Goal: Browse casually

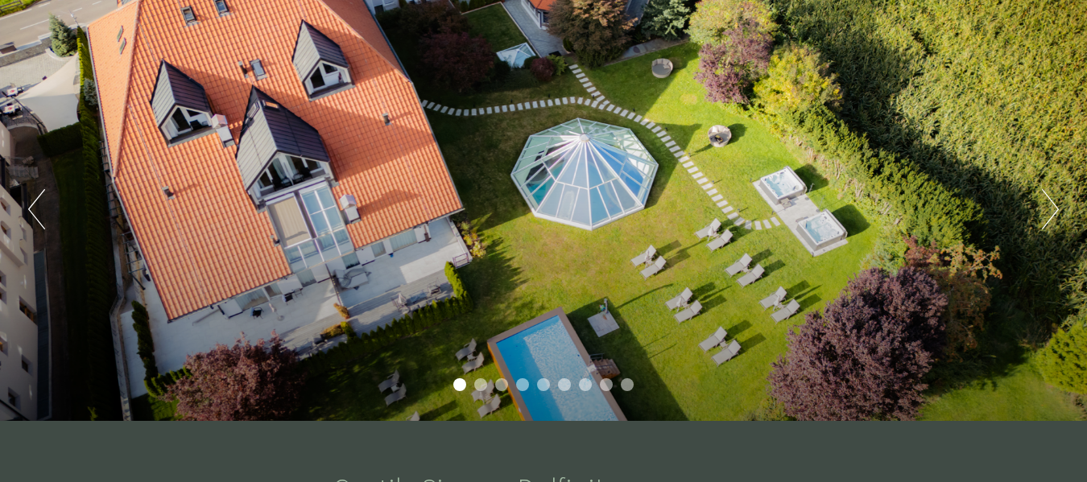
scroll to position [161, 0]
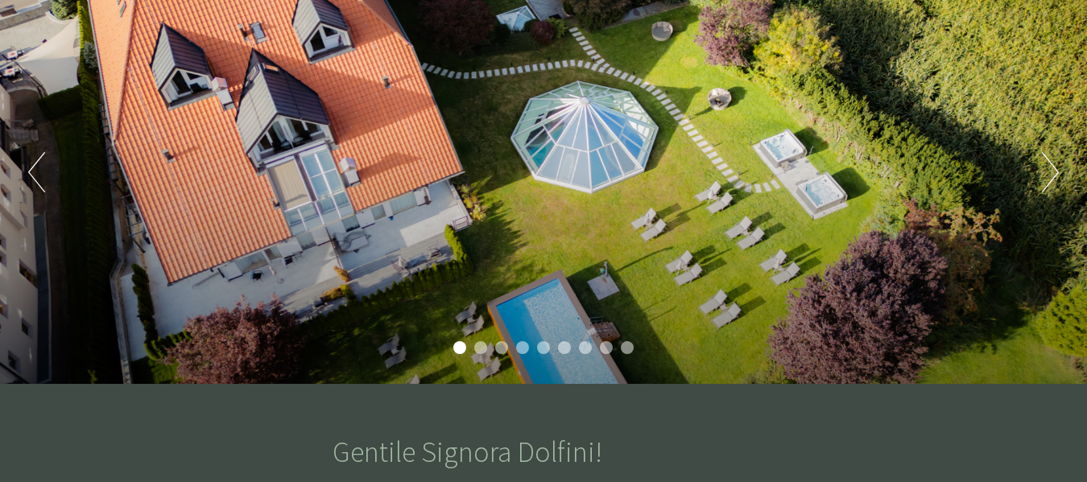
click at [481, 346] on li "2" at bounding box center [480, 347] width 13 height 13
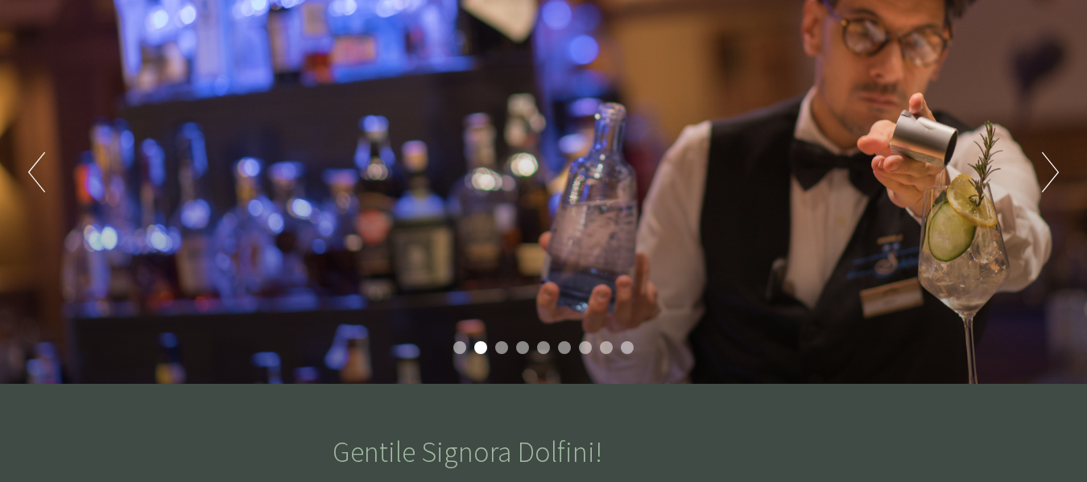
click at [501, 350] on li "3" at bounding box center [501, 347] width 13 height 13
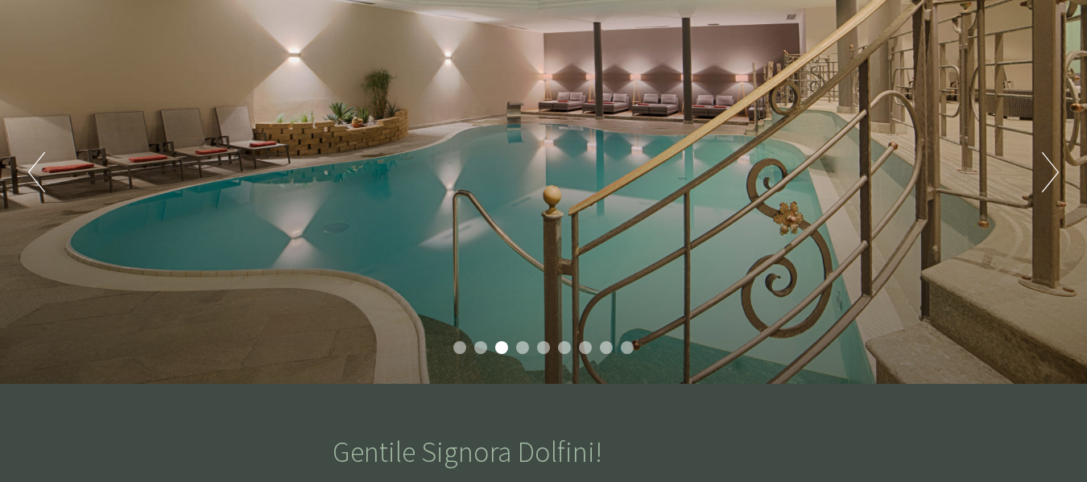
click at [526, 350] on li "4" at bounding box center [522, 347] width 13 height 13
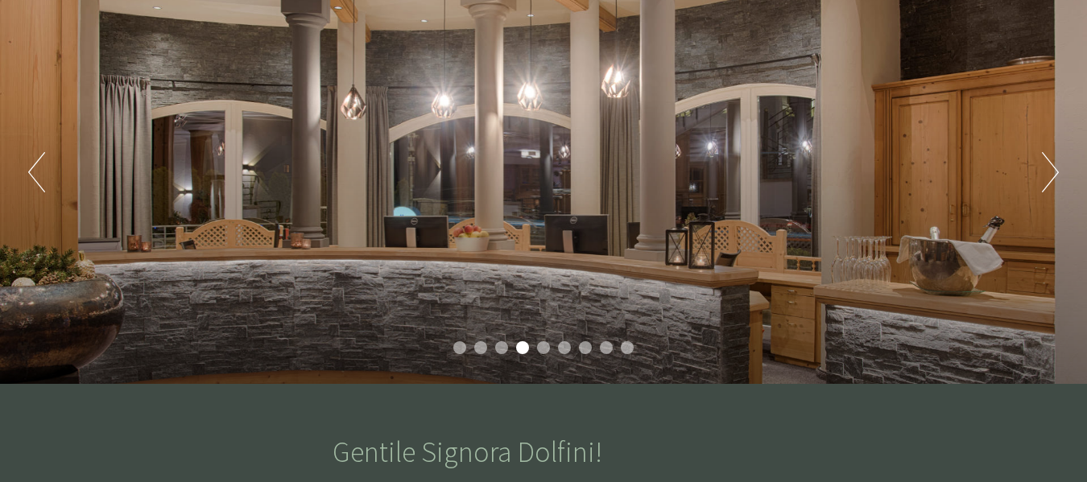
click at [542, 350] on li "5" at bounding box center [543, 347] width 13 height 13
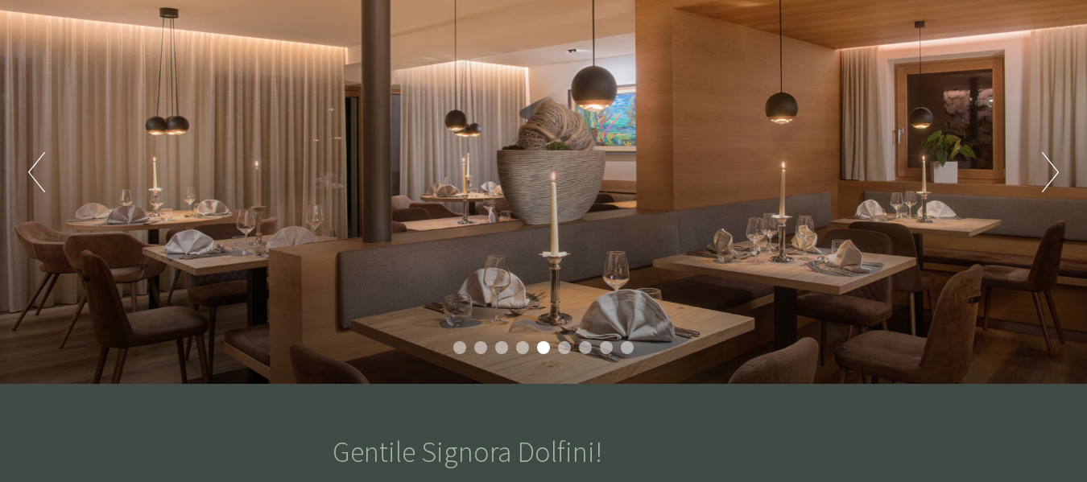
click at [562, 353] on li "6" at bounding box center [564, 347] width 13 height 13
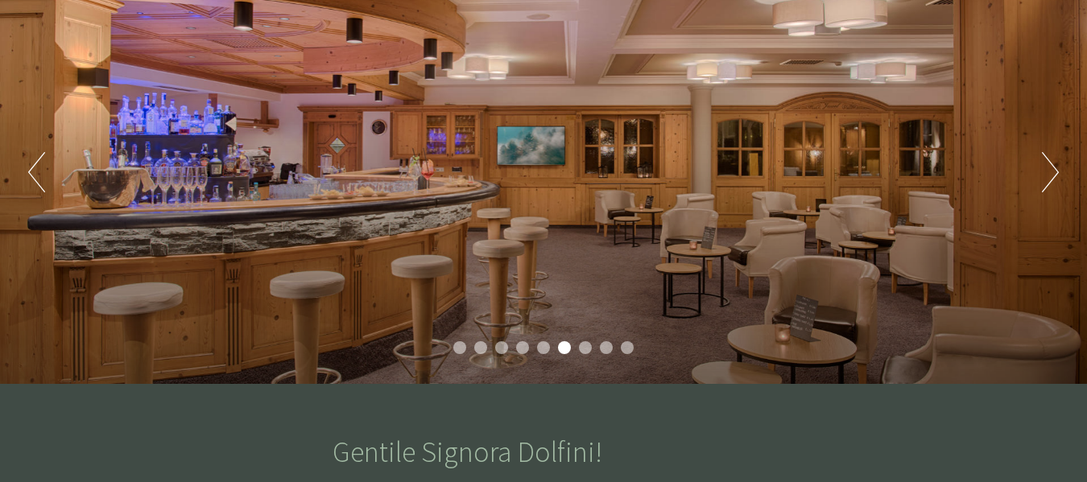
click at [578, 351] on ul "1 2 3 4 5 6 7 8 9" at bounding box center [543, 349] width 1087 height 17
click at [589, 352] on li "7" at bounding box center [585, 347] width 13 height 13
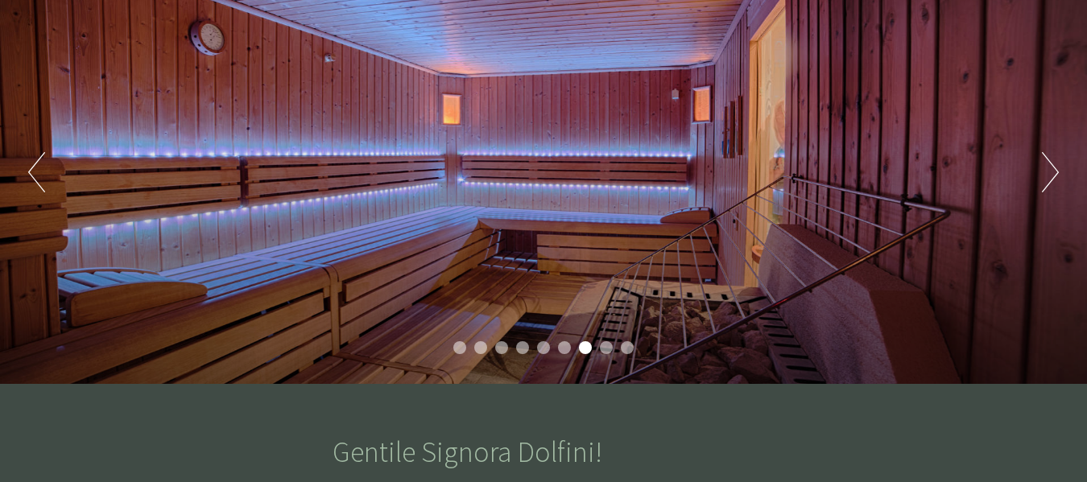
click at [601, 352] on li "8" at bounding box center [606, 347] width 13 height 13
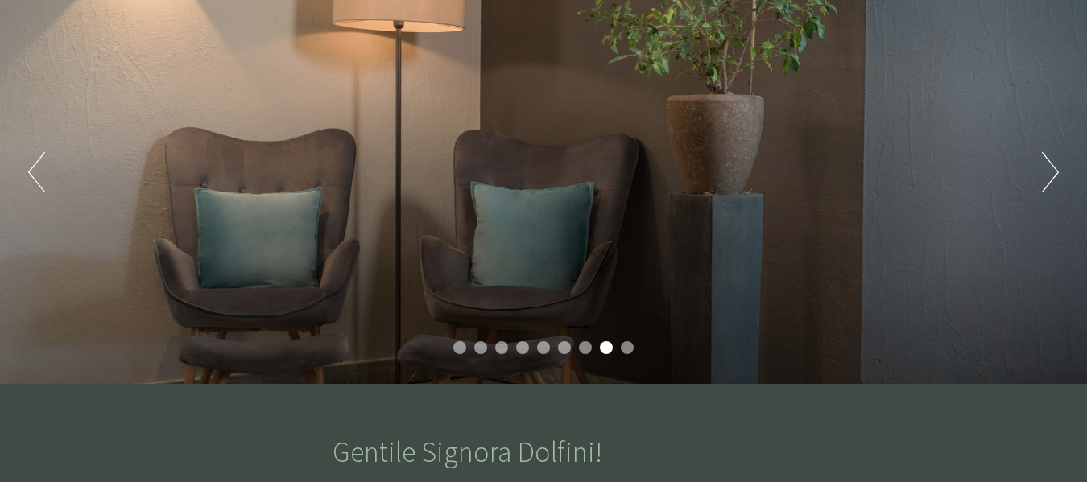
click at [619, 352] on ul "1 2 3 4 5 6 7 8 9" at bounding box center [543, 349] width 1087 height 17
click at [629, 349] on li "9" at bounding box center [627, 347] width 13 height 13
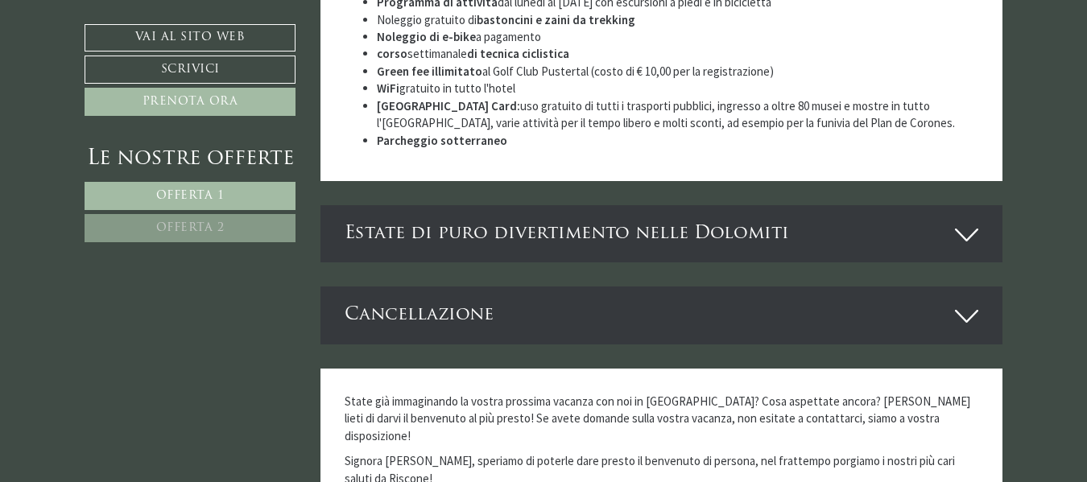
scroll to position [3944, 0]
